Goal: Navigation & Orientation: Find specific page/section

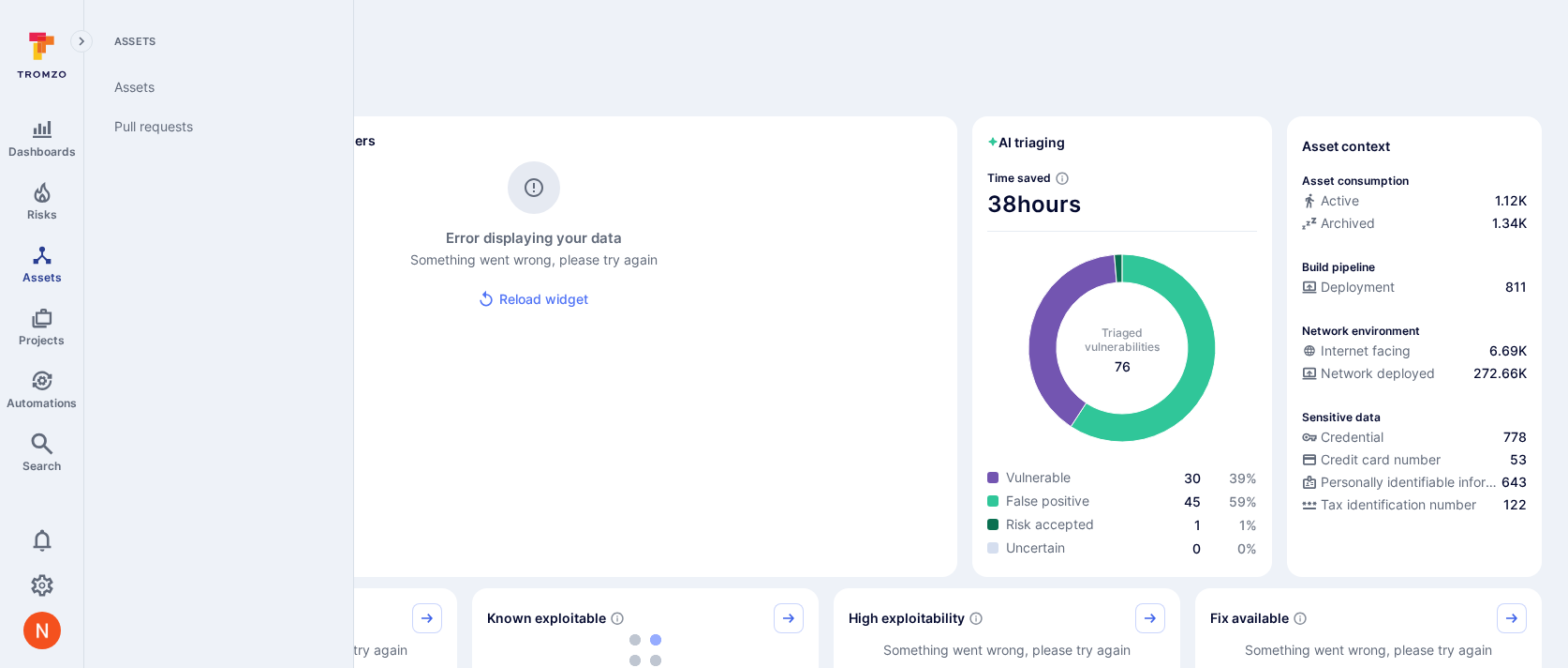
click at [30, 270] on span "Assets" at bounding box center [42, 277] width 40 height 14
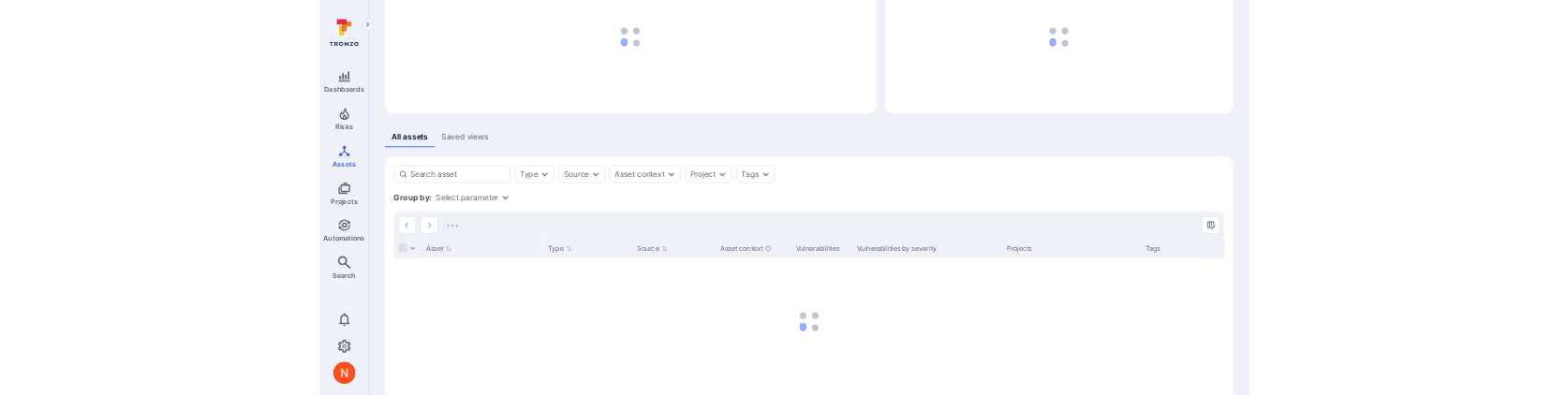
scroll to position [241, 0]
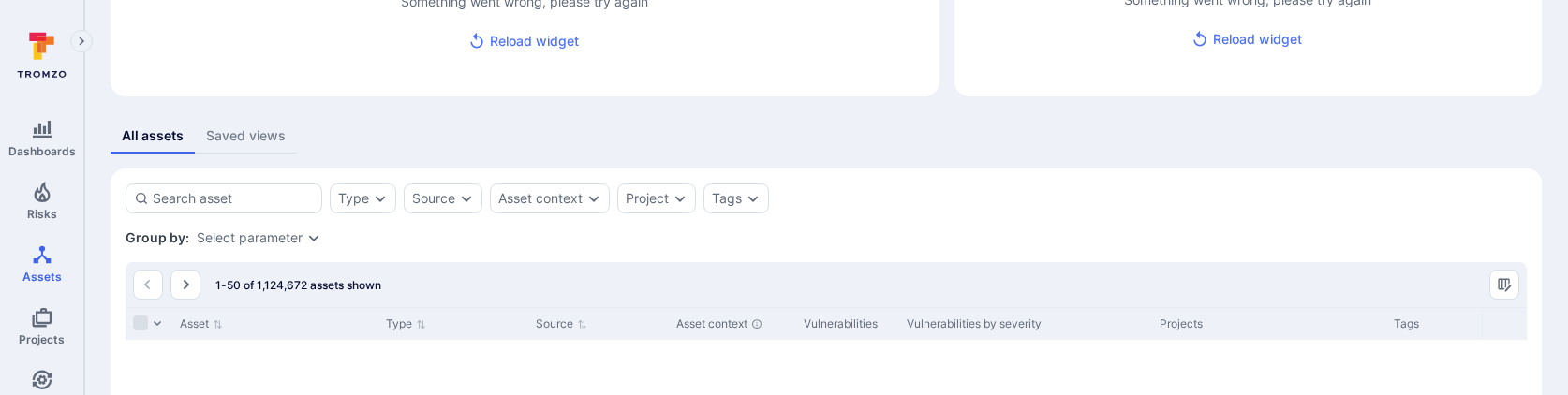
click at [678, 233] on div "Group by: Select parameter" at bounding box center [826, 238] width 1402 height 18
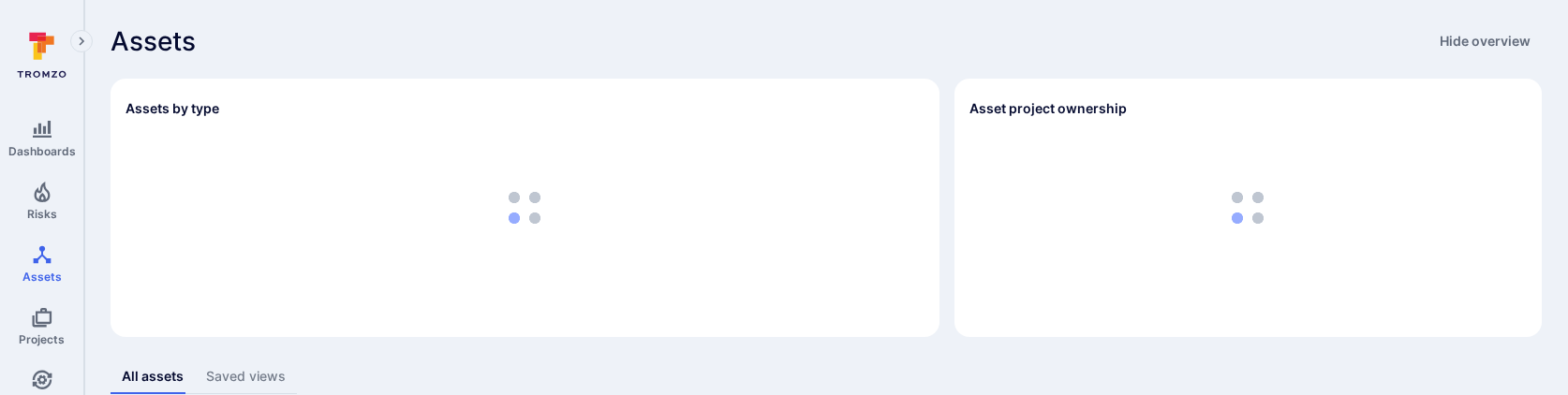
scroll to position [241, 0]
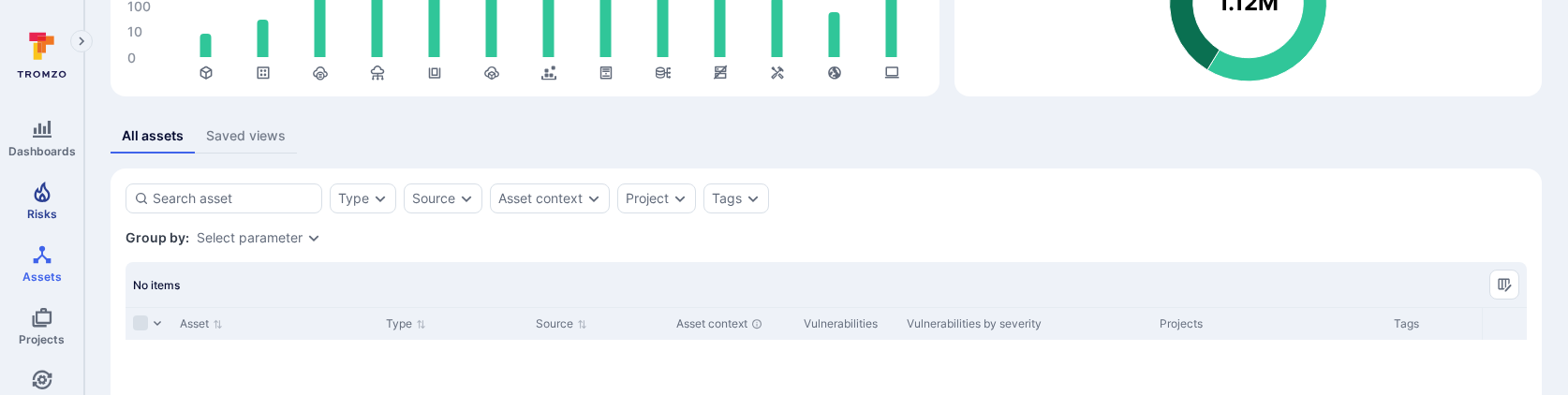
click at [25, 218] on link "Risks" at bounding box center [42, 201] width 83 height 55
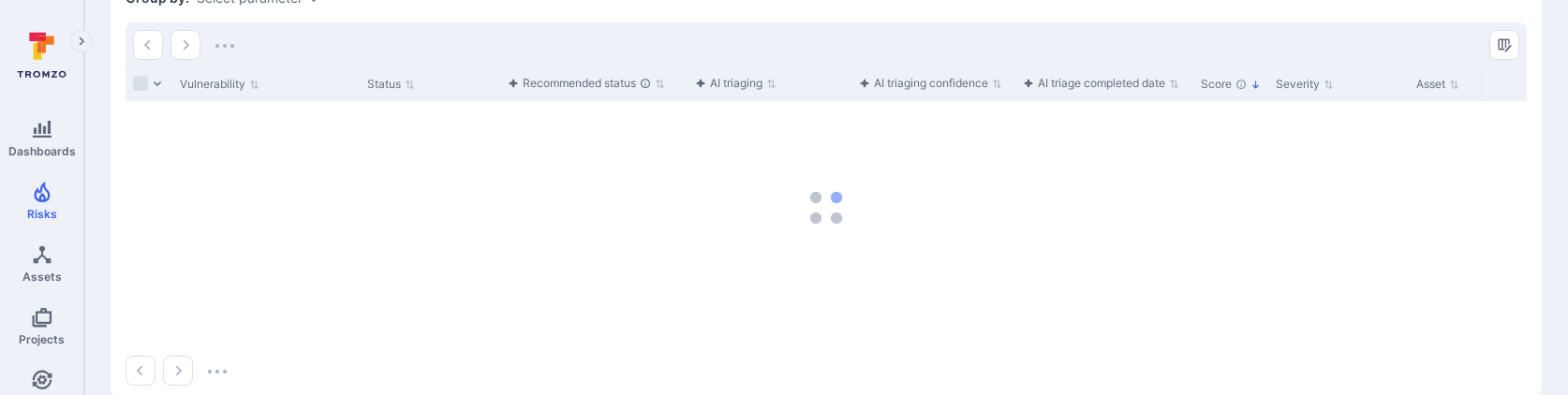
scroll to position [535, 0]
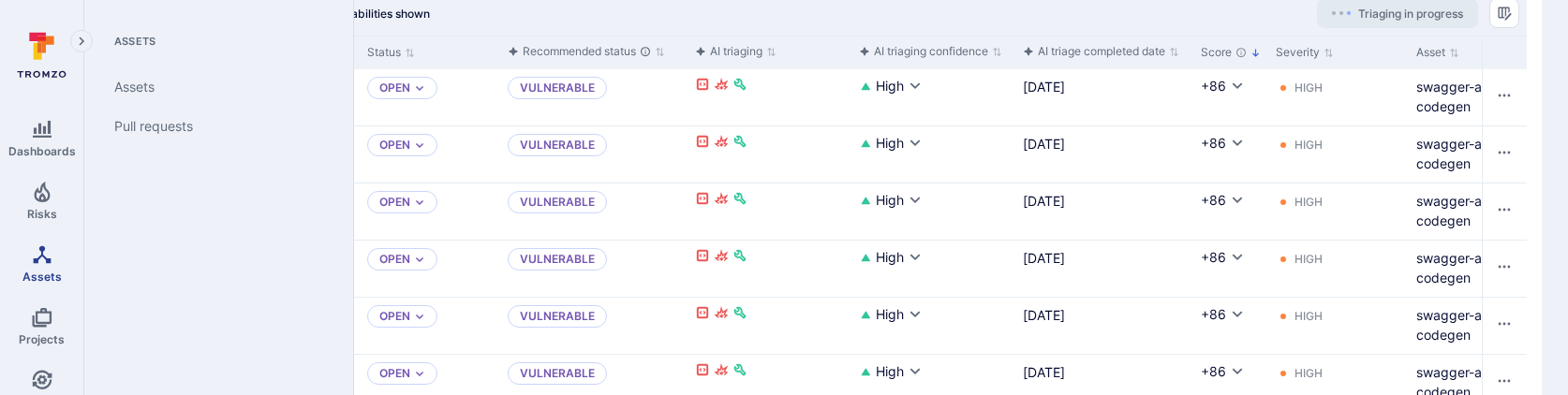
click at [57, 270] on span "Assets" at bounding box center [42, 277] width 40 height 14
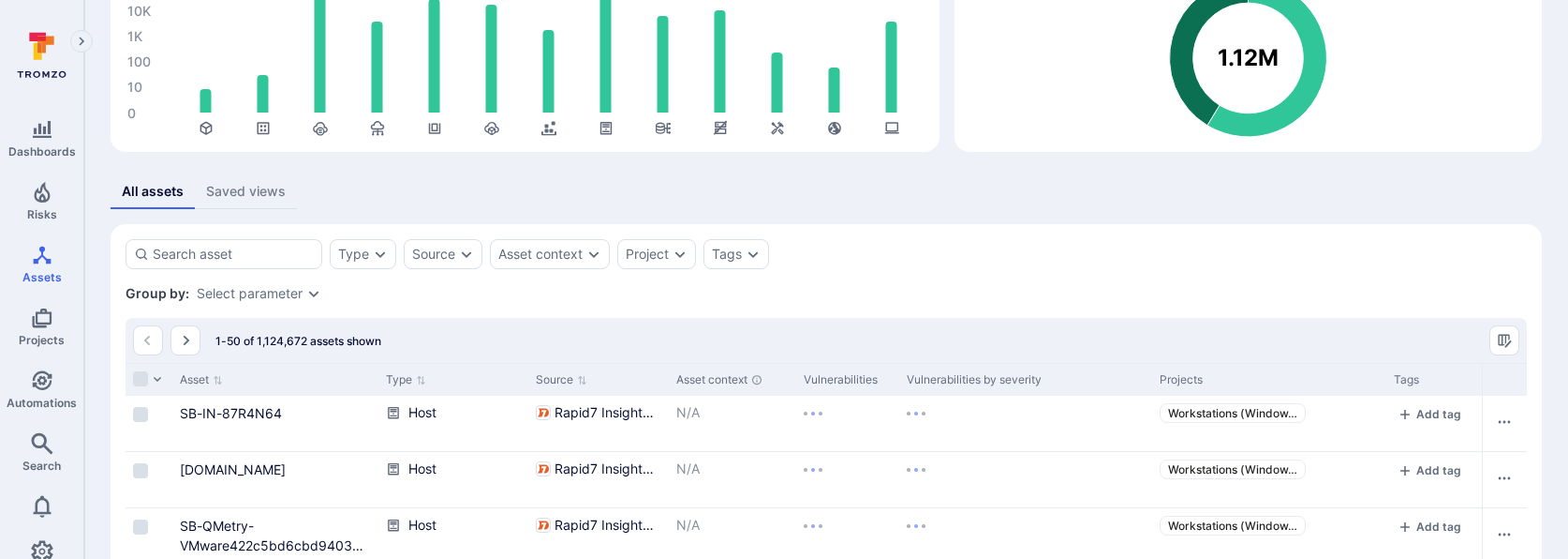
scroll to position [180, 0]
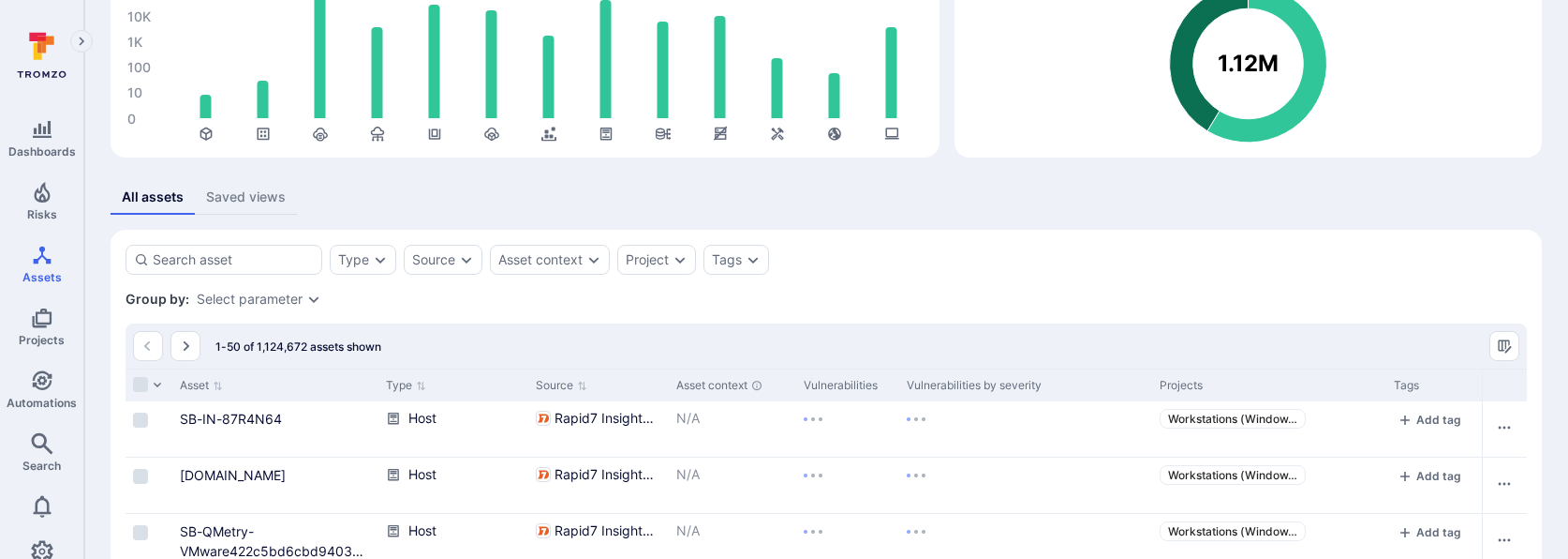
click at [954, 204] on div "All assets Saved views" at bounding box center [826, 197] width 1431 height 35
